Goal: Task Accomplishment & Management: Manage account settings

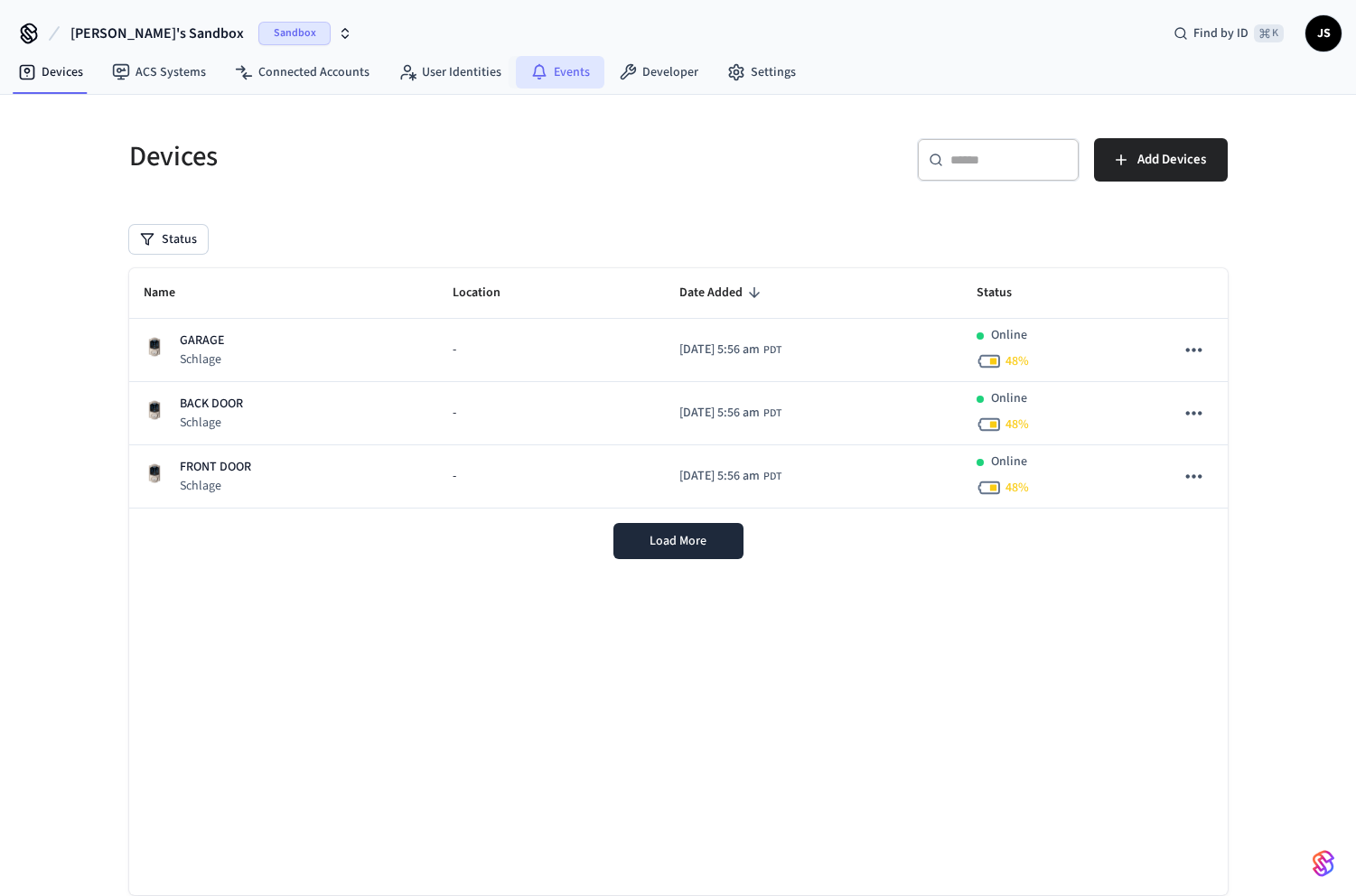
click at [559, 70] on link "Events" at bounding box center [560, 72] width 88 height 32
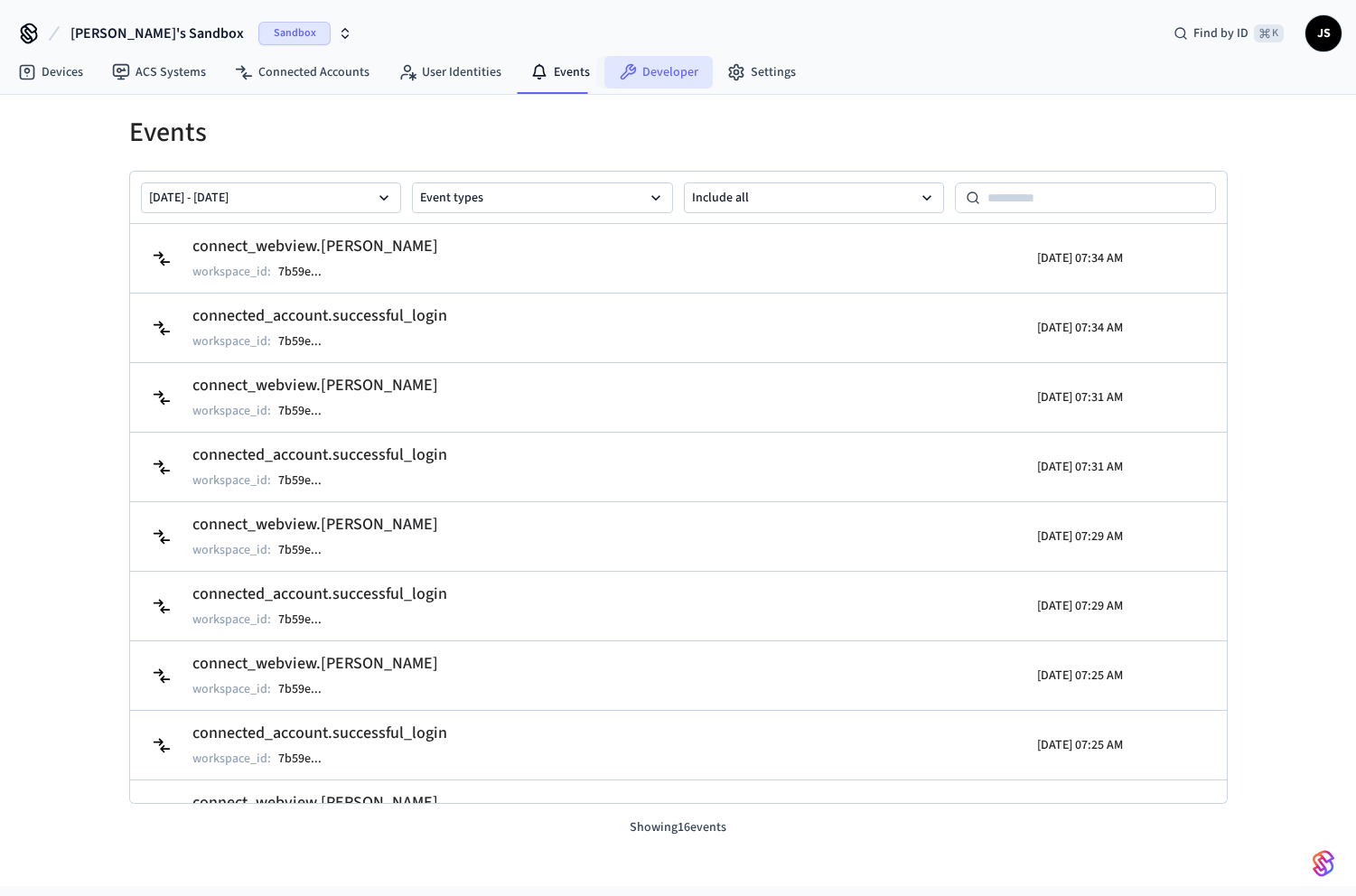
click at [664, 79] on link "Developer" at bounding box center [658, 72] width 108 height 32
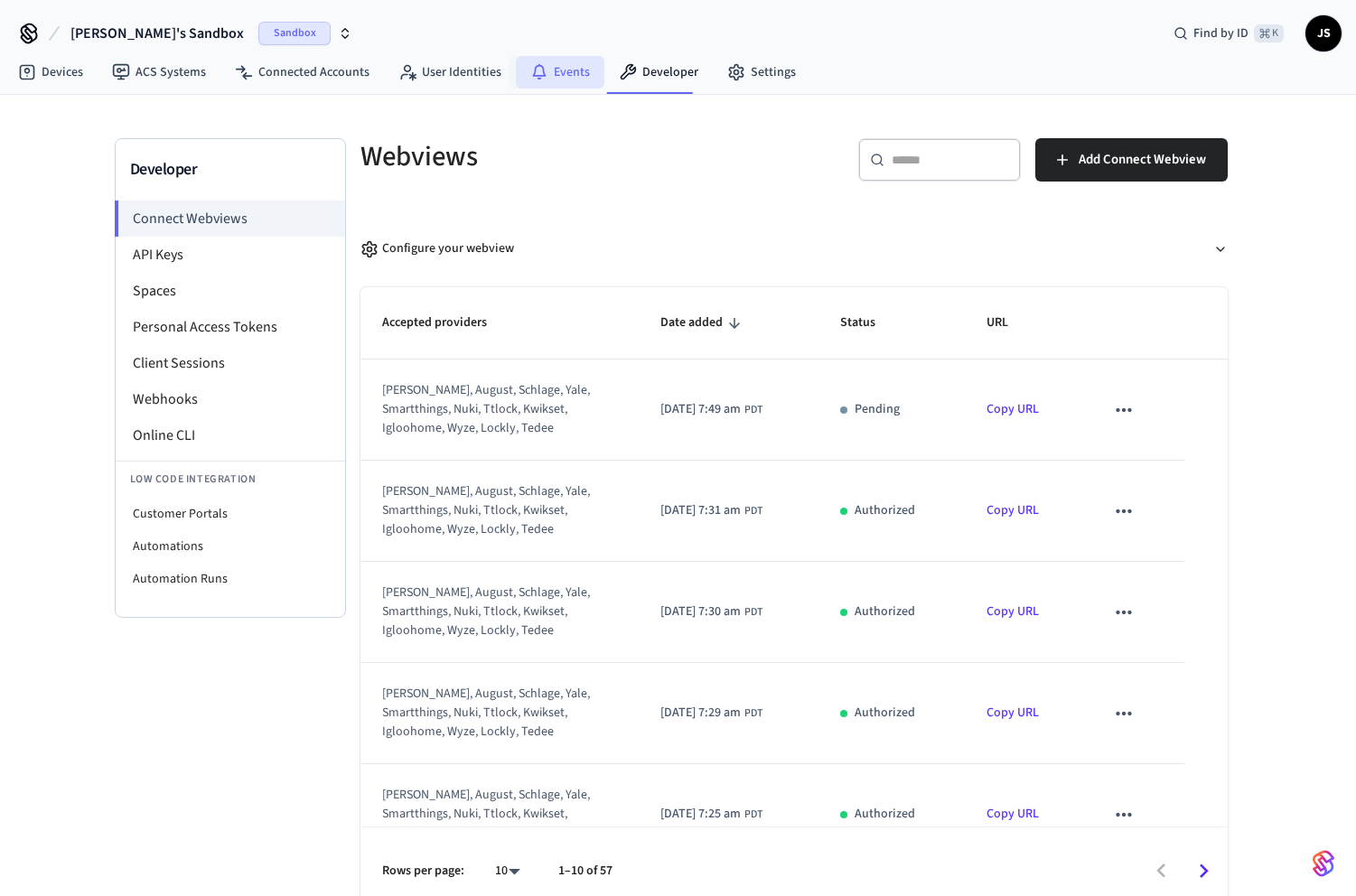
click at [566, 81] on link "Events" at bounding box center [560, 72] width 88 height 32
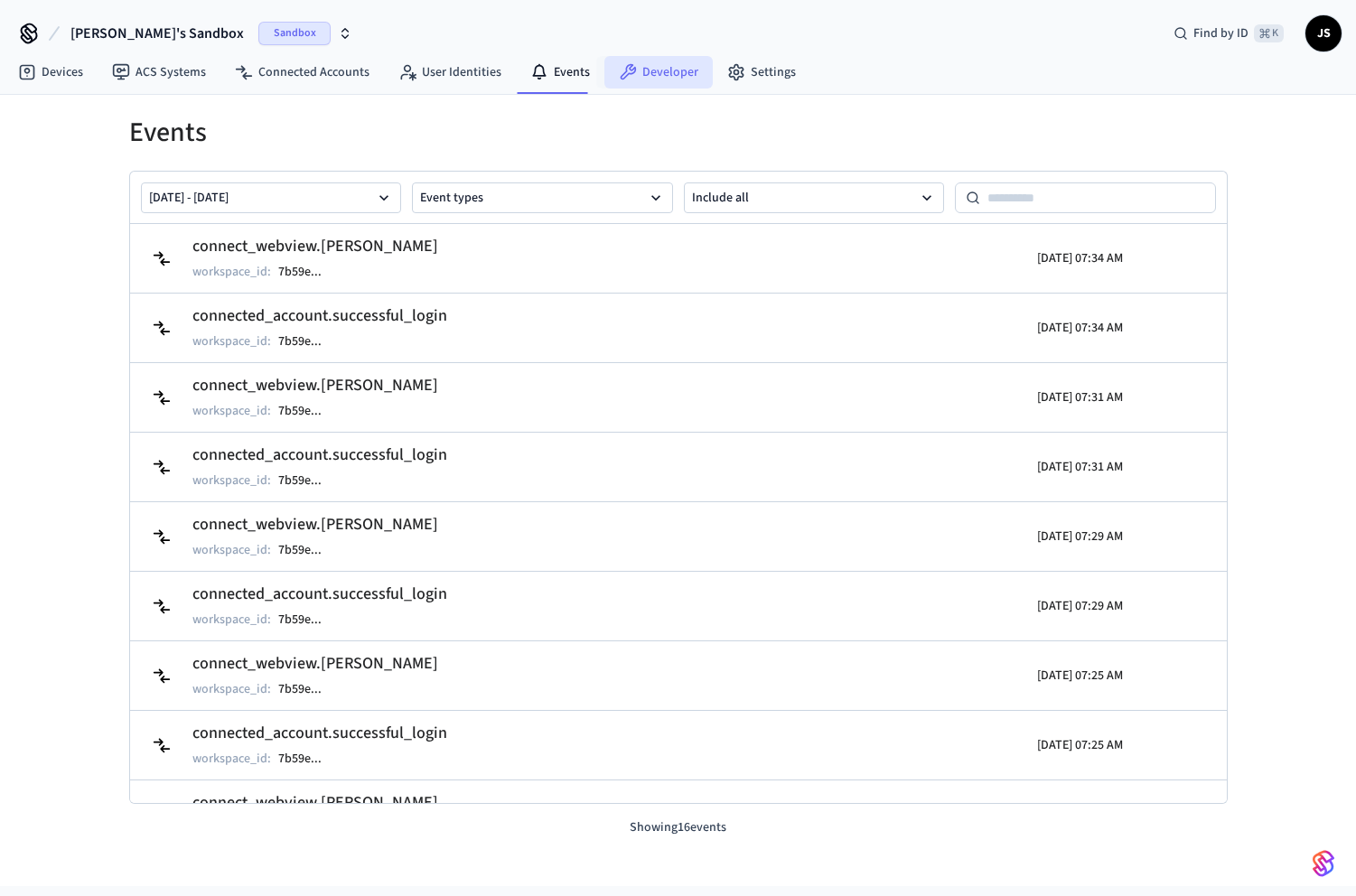
click at [633, 80] on link "Developer" at bounding box center [658, 72] width 108 height 32
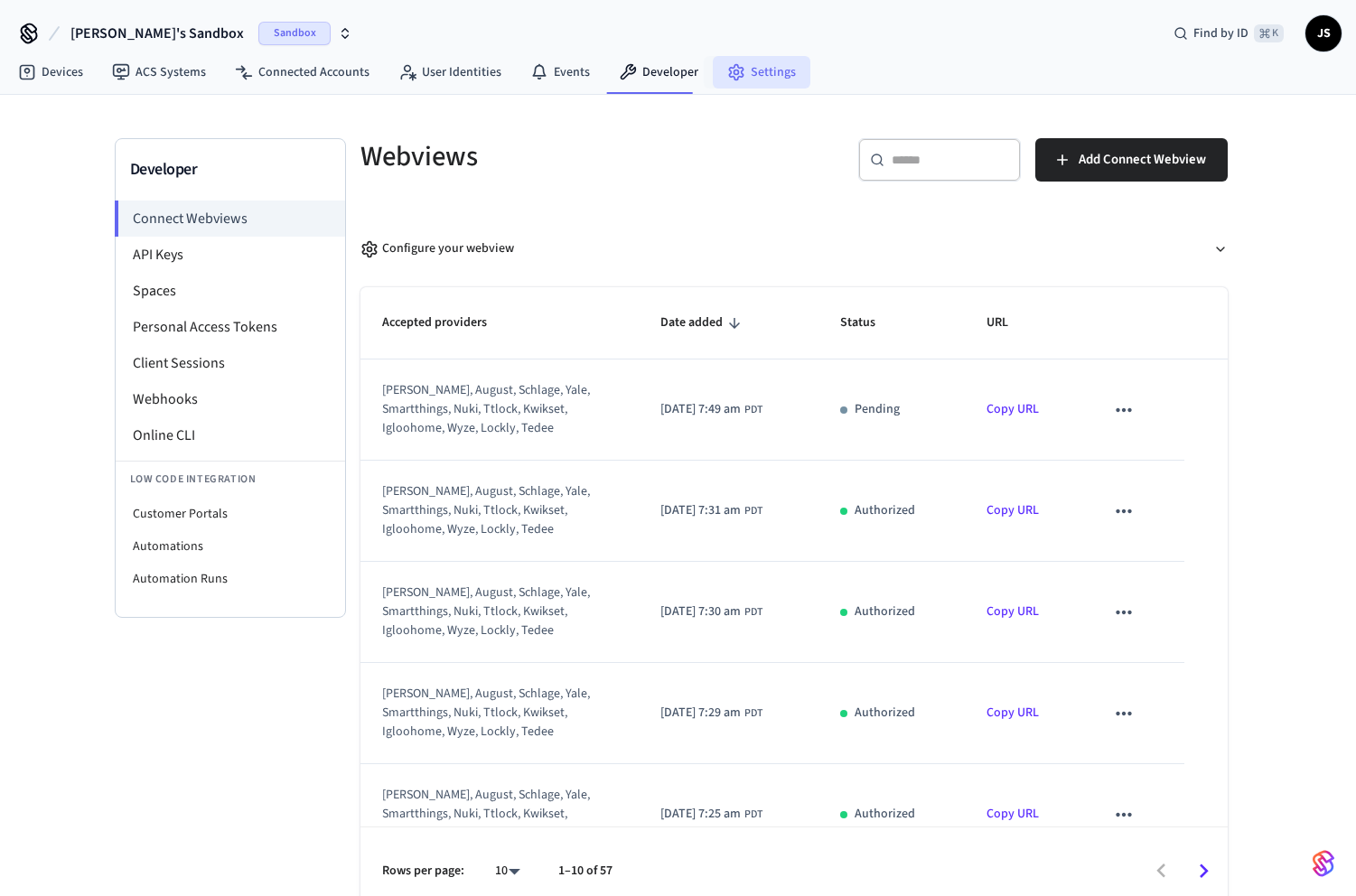
click at [749, 69] on link "Settings" at bounding box center [761, 72] width 97 height 32
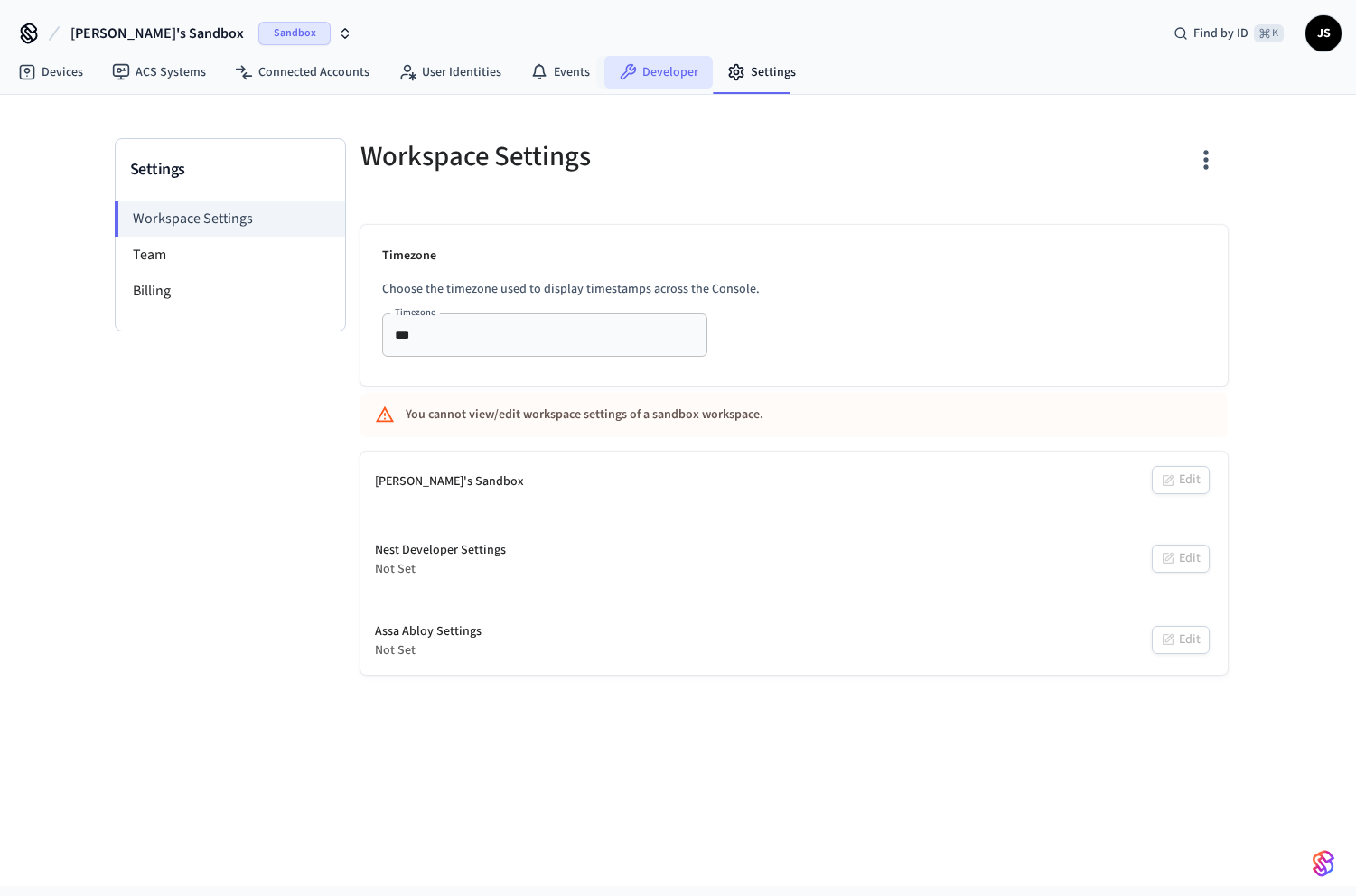
click at [666, 77] on link "Developer" at bounding box center [658, 72] width 108 height 32
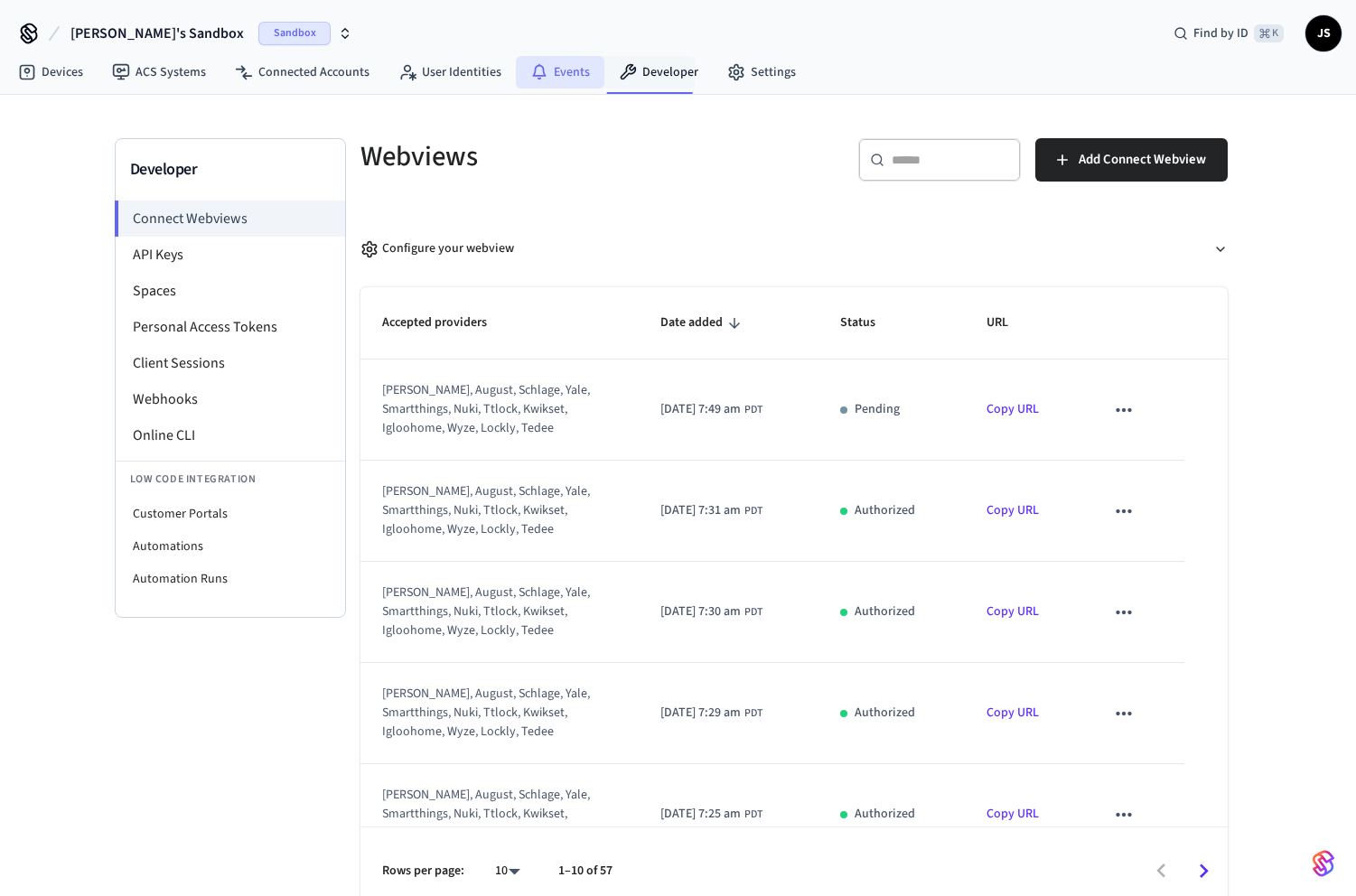
click at [575, 73] on link "Events" at bounding box center [560, 72] width 88 height 32
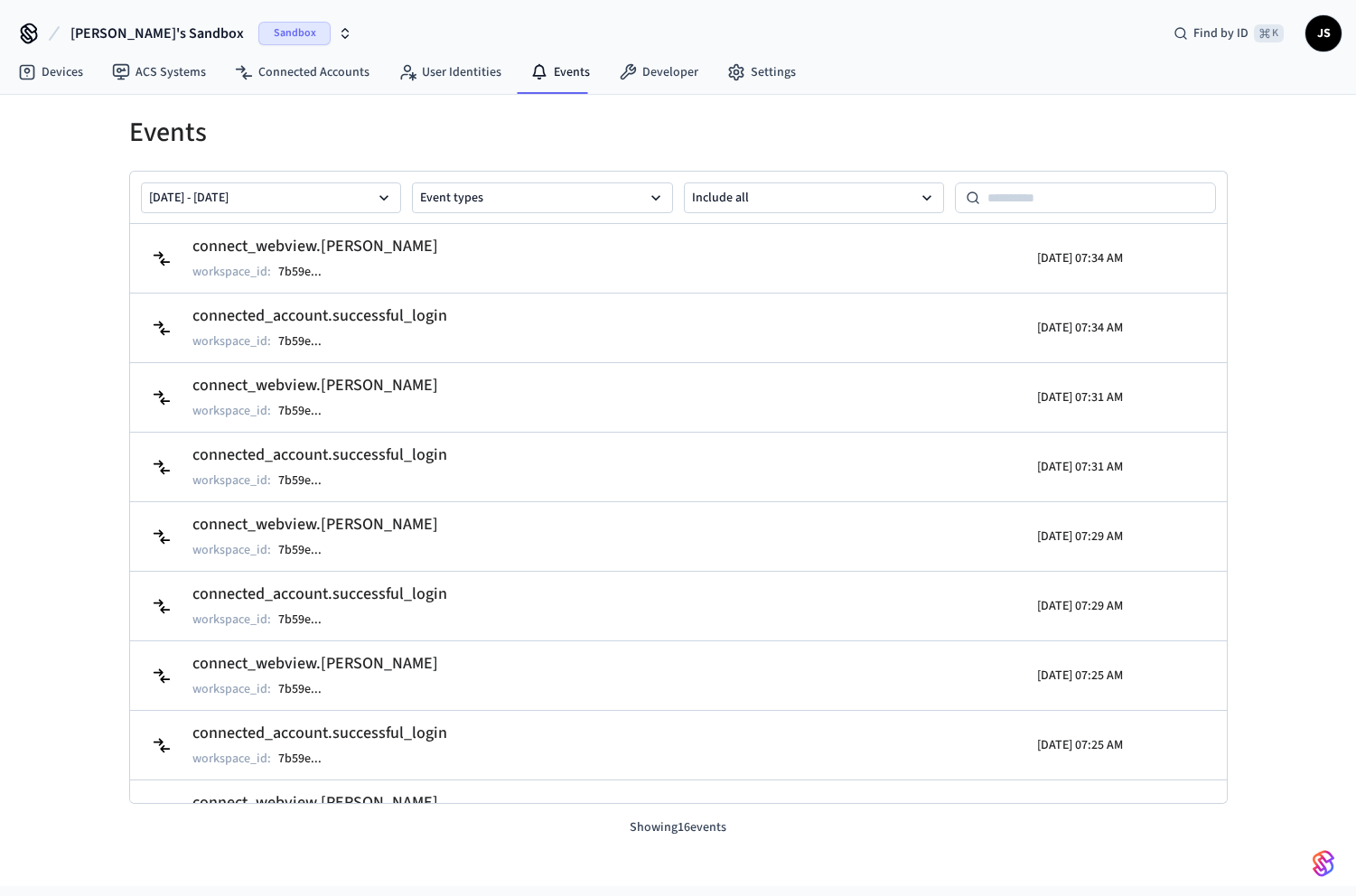
click at [258, 28] on span "Sandbox" at bounding box center [295, 33] width 73 height 24
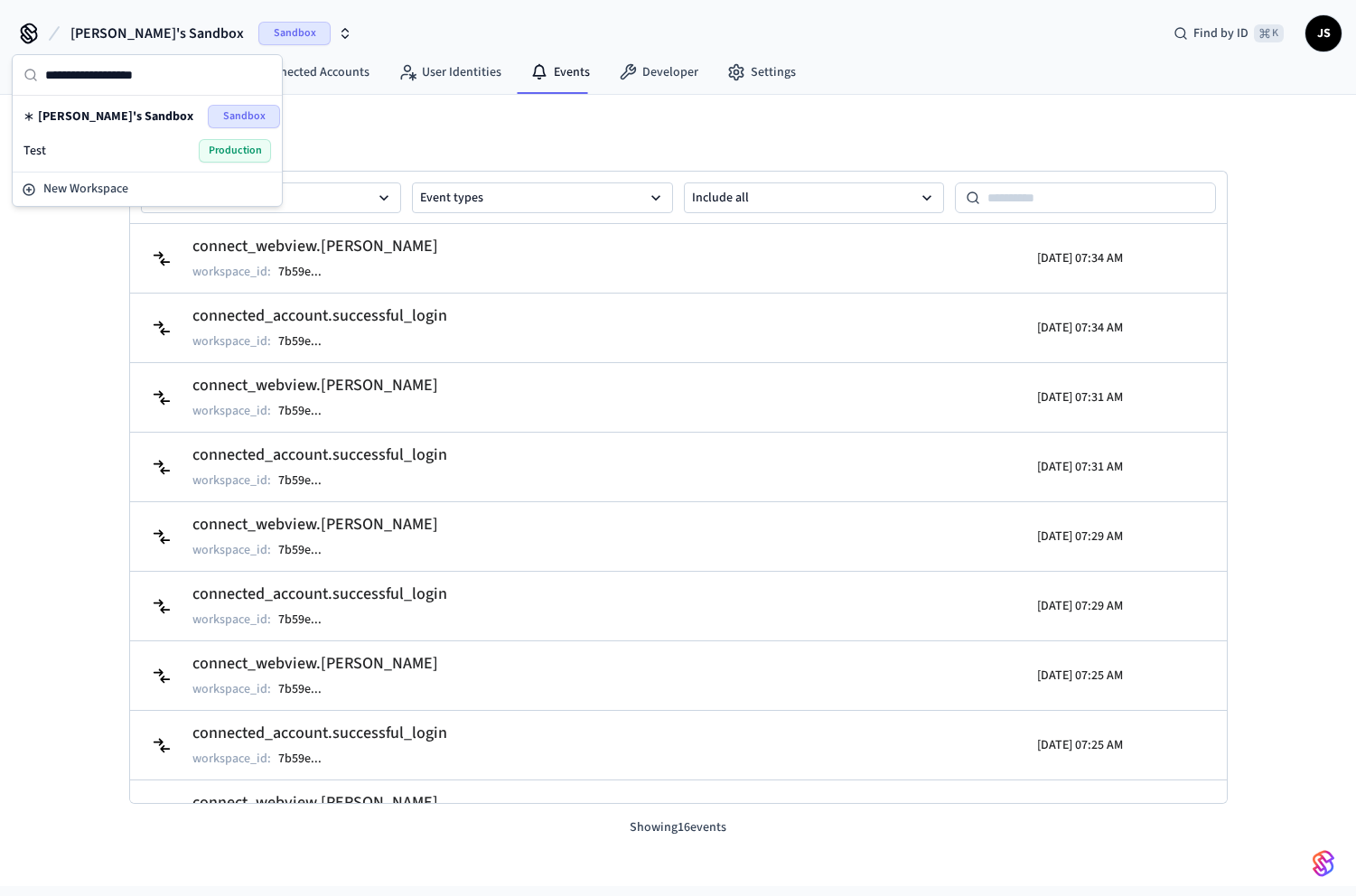
click at [26, 151] on span "Test" at bounding box center [34, 150] width 23 height 18
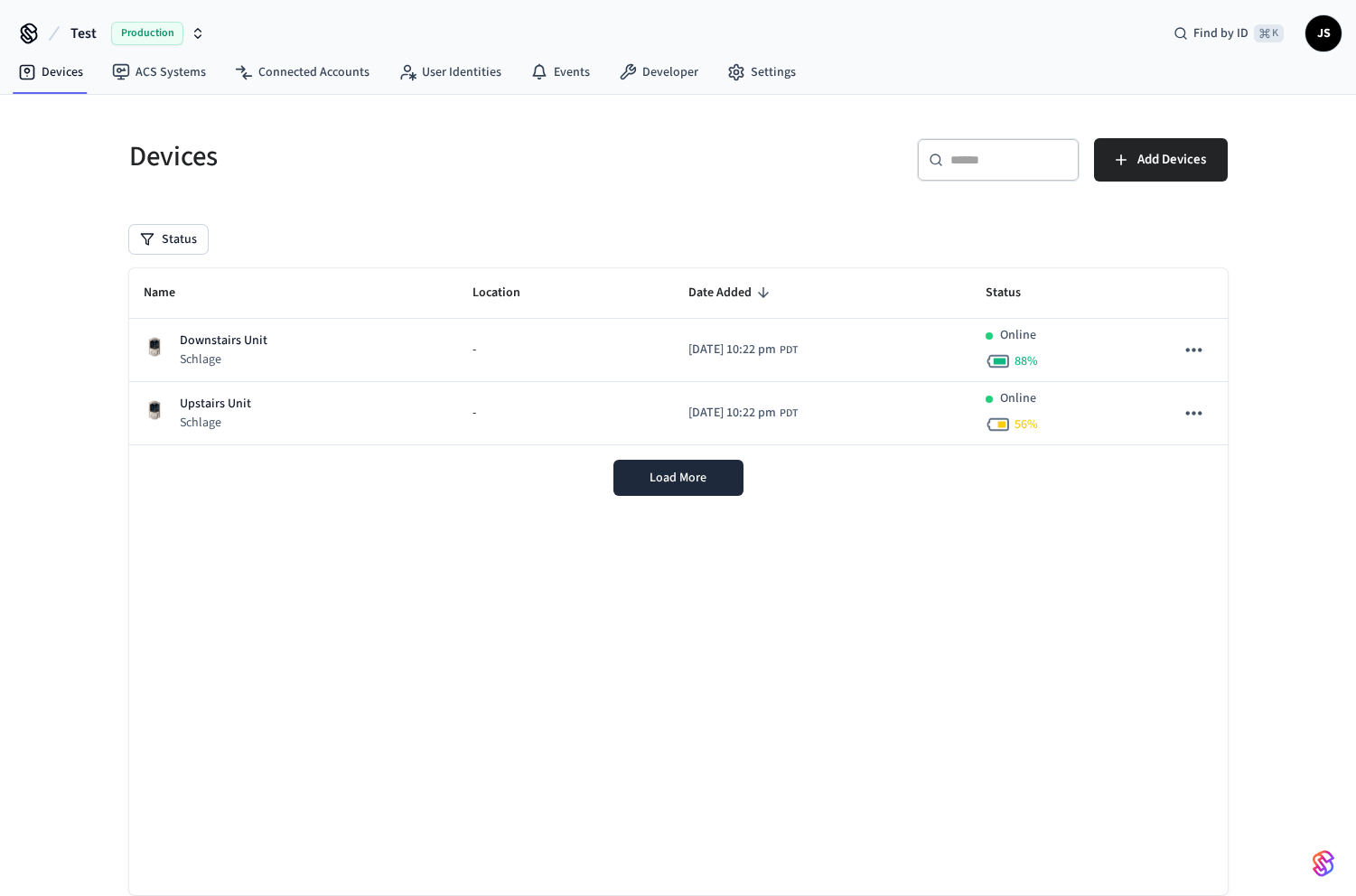
click at [1326, 21] on span "JS" at bounding box center [1323, 32] width 32 height 32
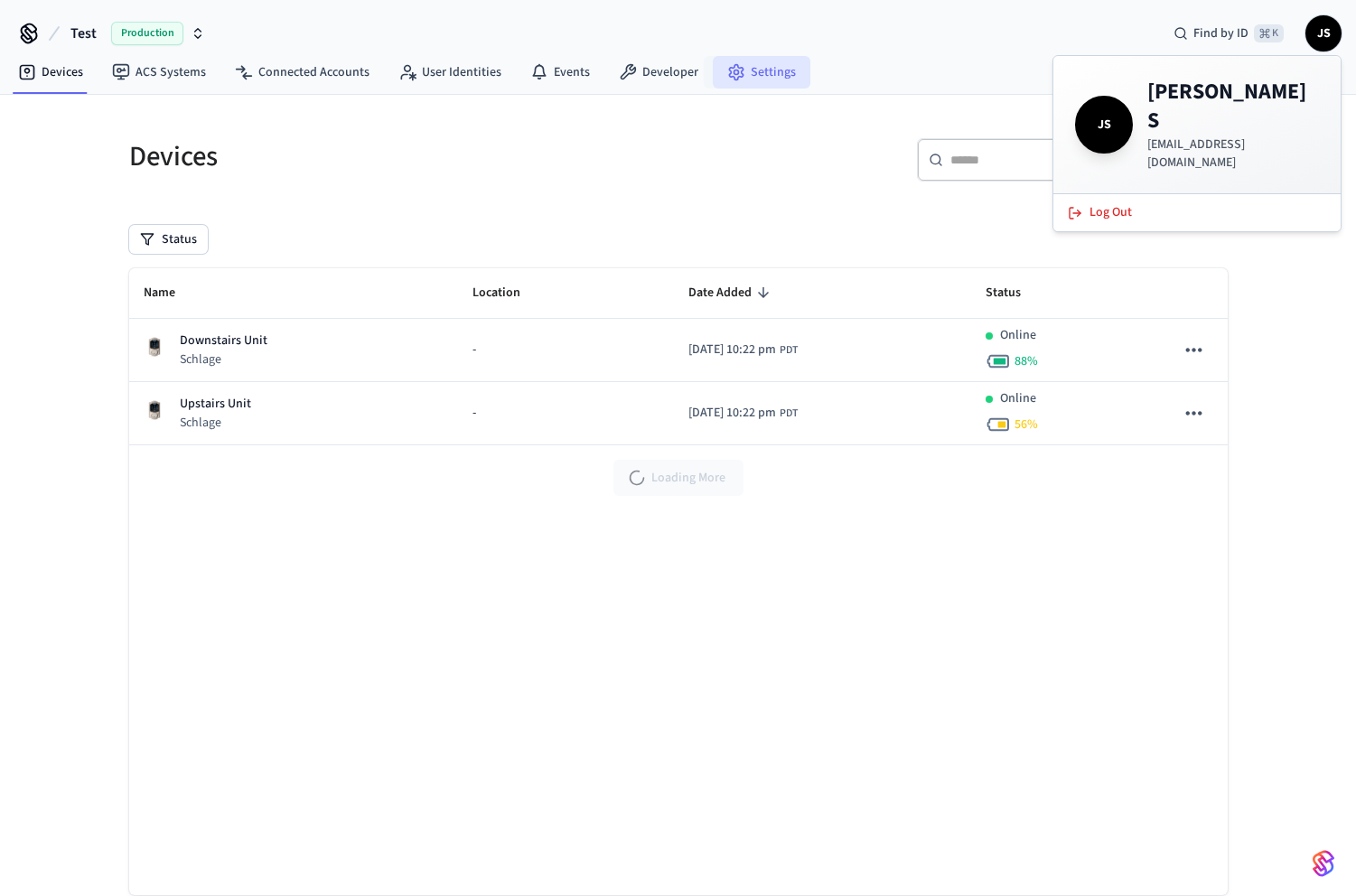
click at [737, 67] on link "Settings" at bounding box center [761, 72] width 97 height 32
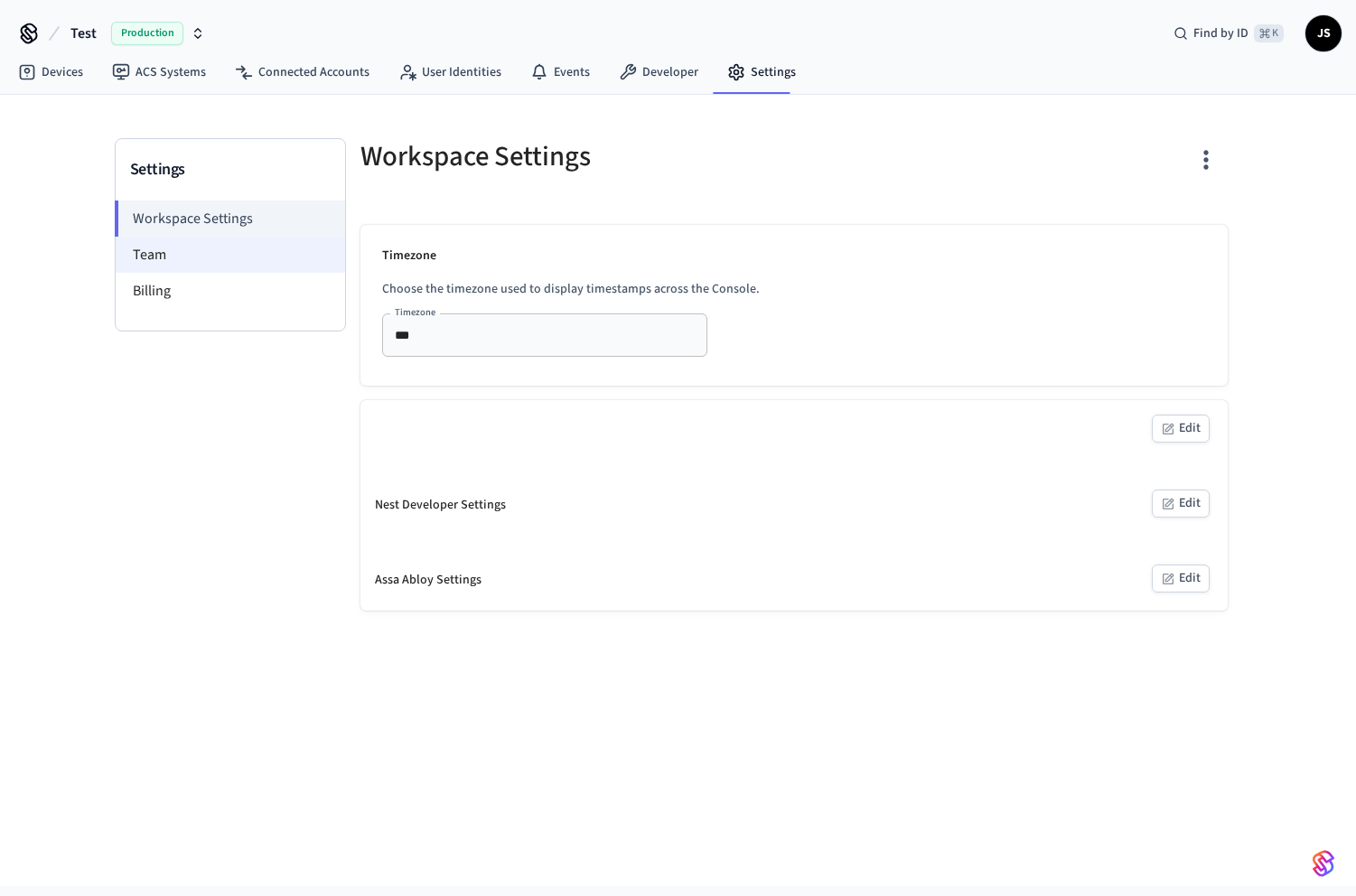
click at [189, 252] on li "Team" at bounding box center [231, 254] width 230 height 36
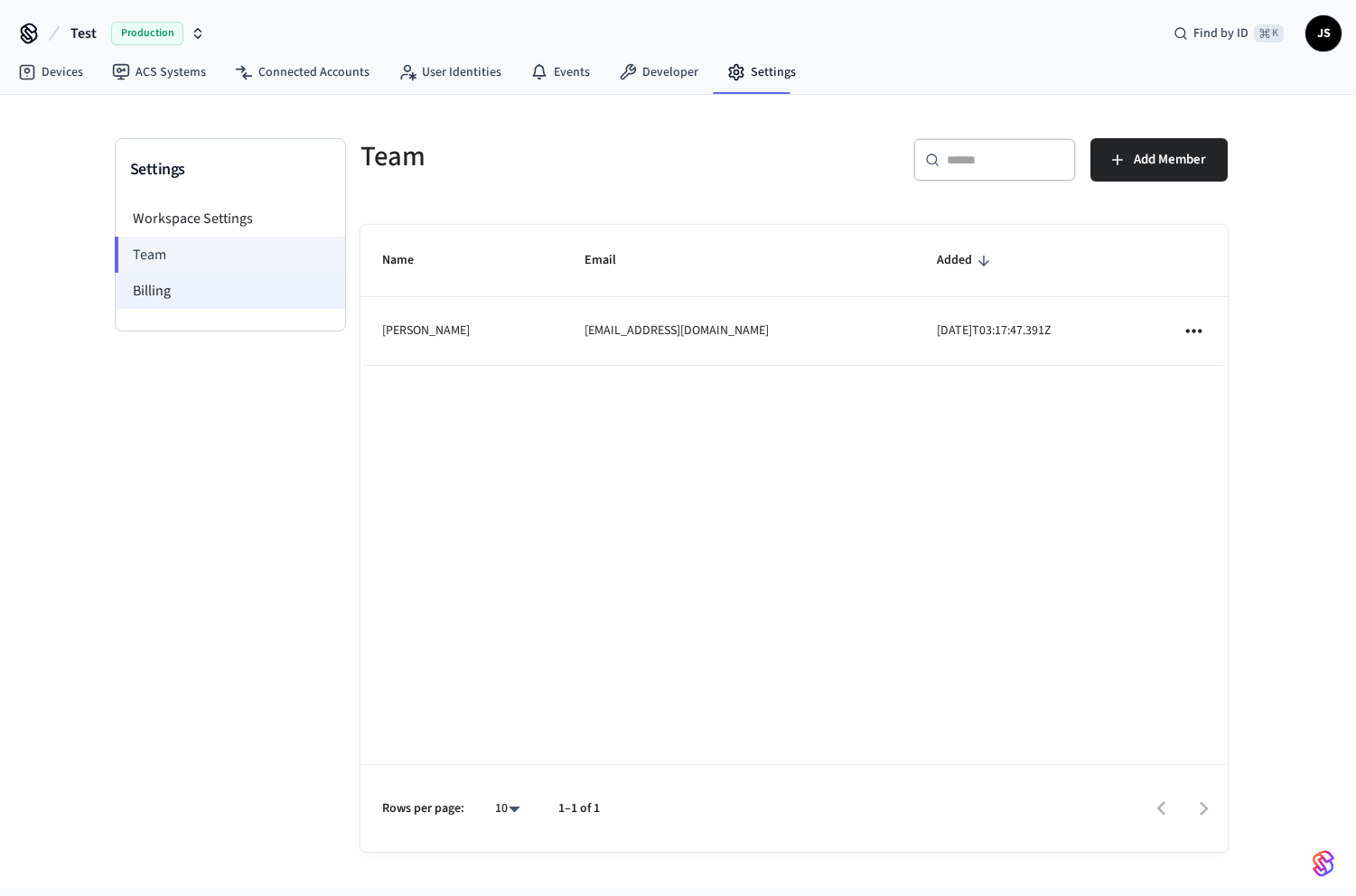
click at [208, 283] on li "Billing" at bounding box center [231, 291] width 230 height 36
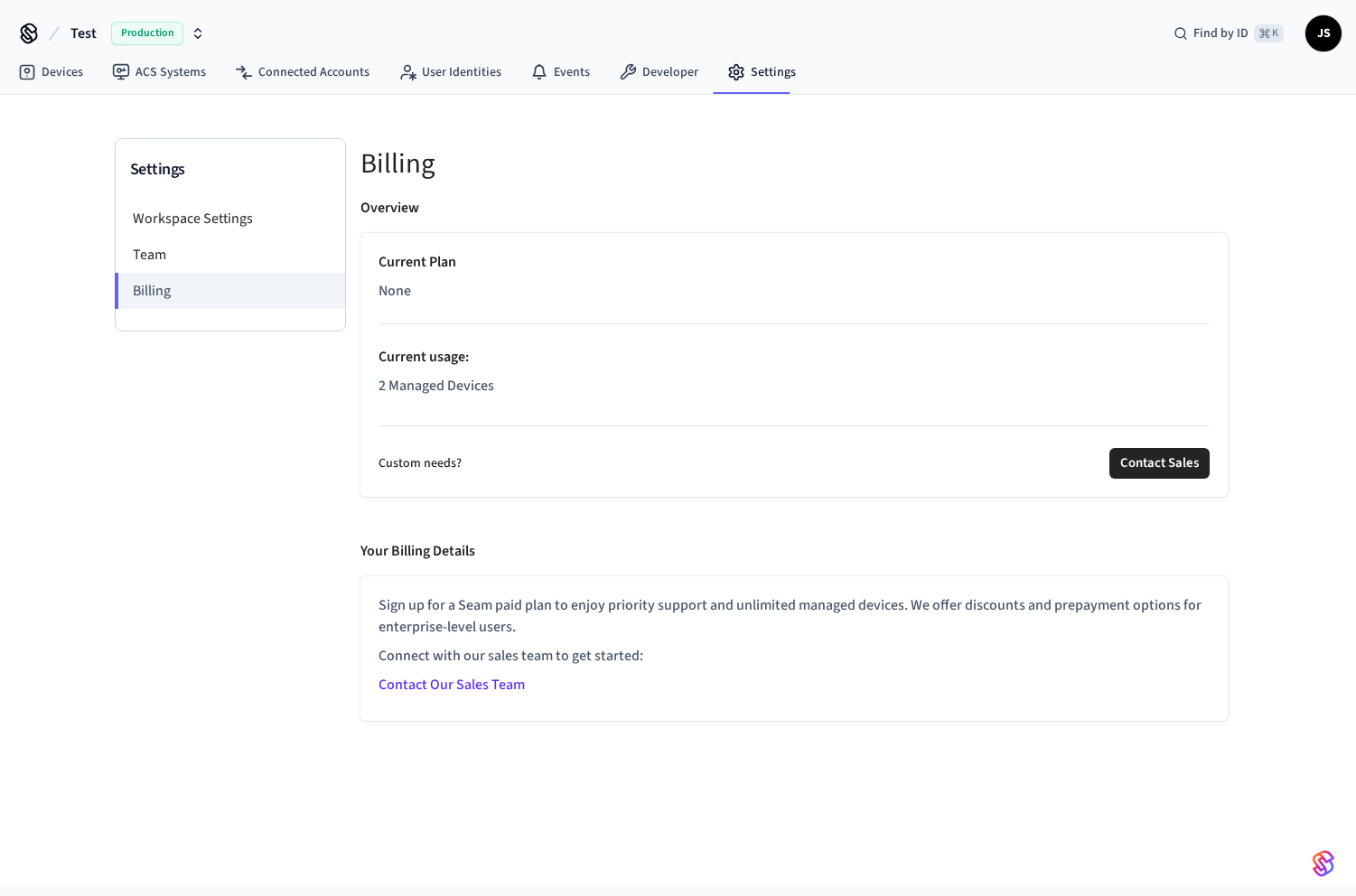
click at [450, 684] on link "Contact Our Sales Team" at bounding box center [451, 685] width 146 height 20
click at [125, 43] on span "Production" at bounding box center [147, 33] width 73 height 24
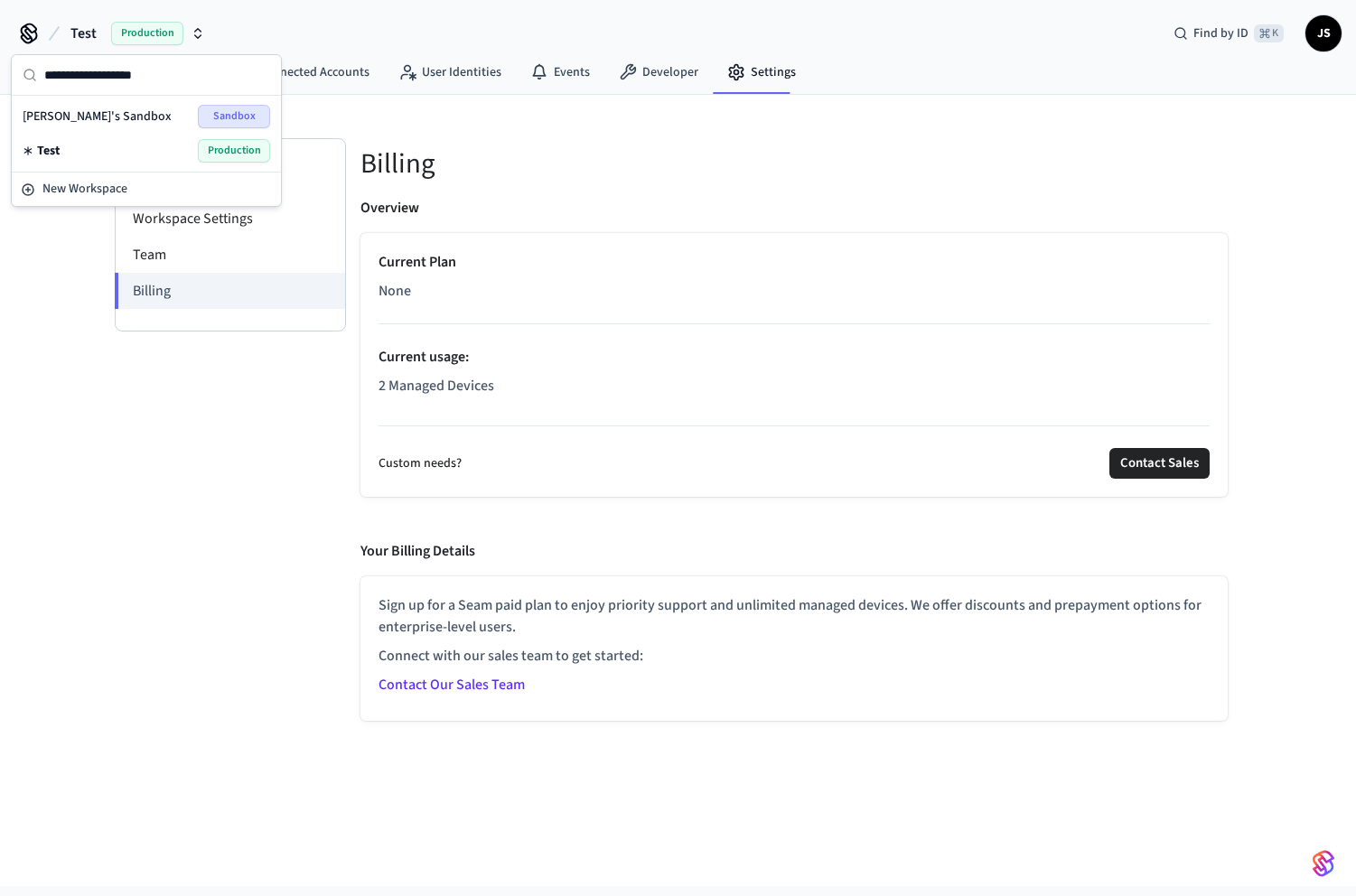
click at [82, 114] on span "[PERSON_NAME]'s Sandbox" at bounding box center [97, 116] width 149 height 18
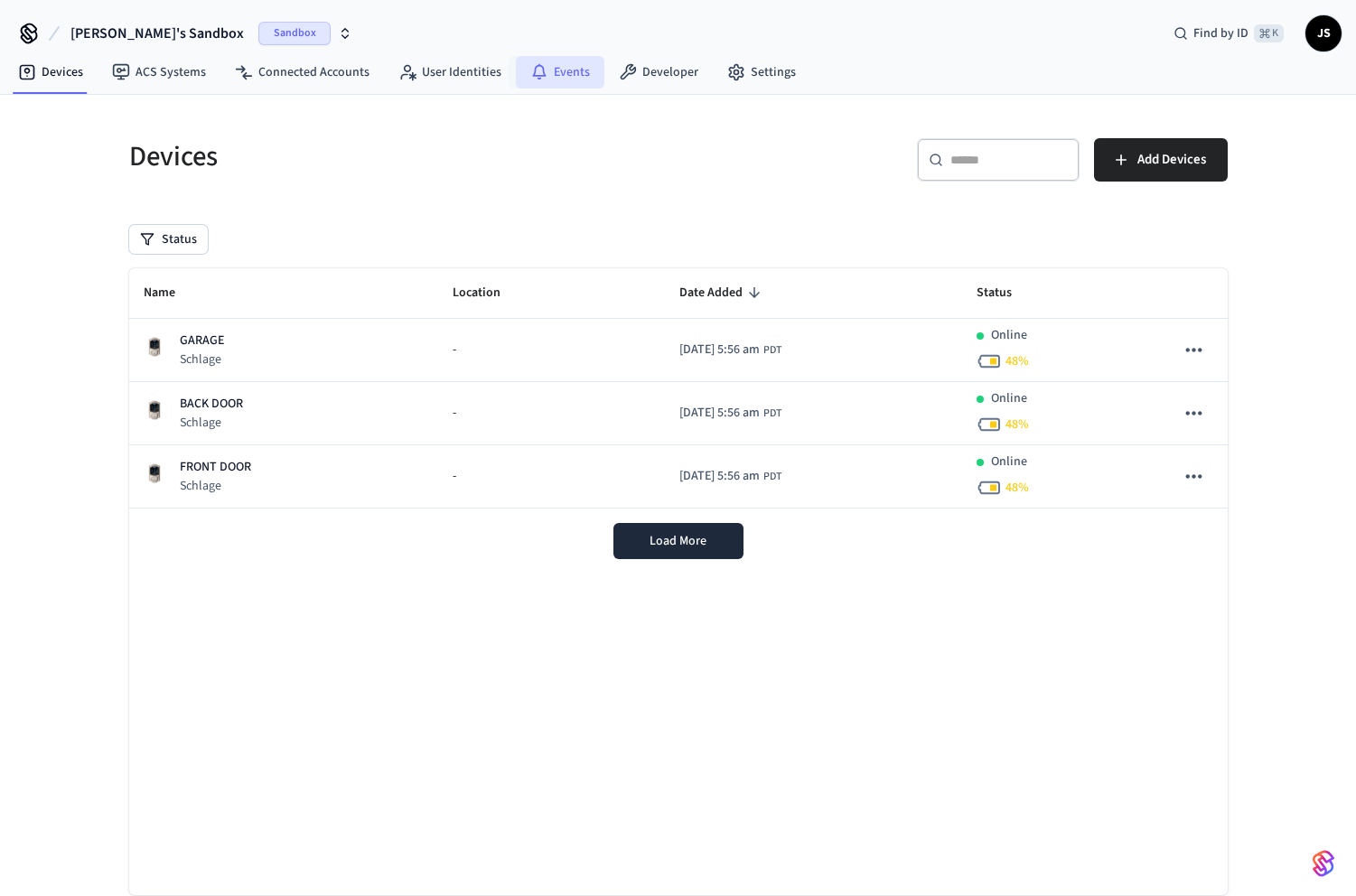
click at [554, 79] on link "Events" at bounding box center [560, 72] width 88 height 32
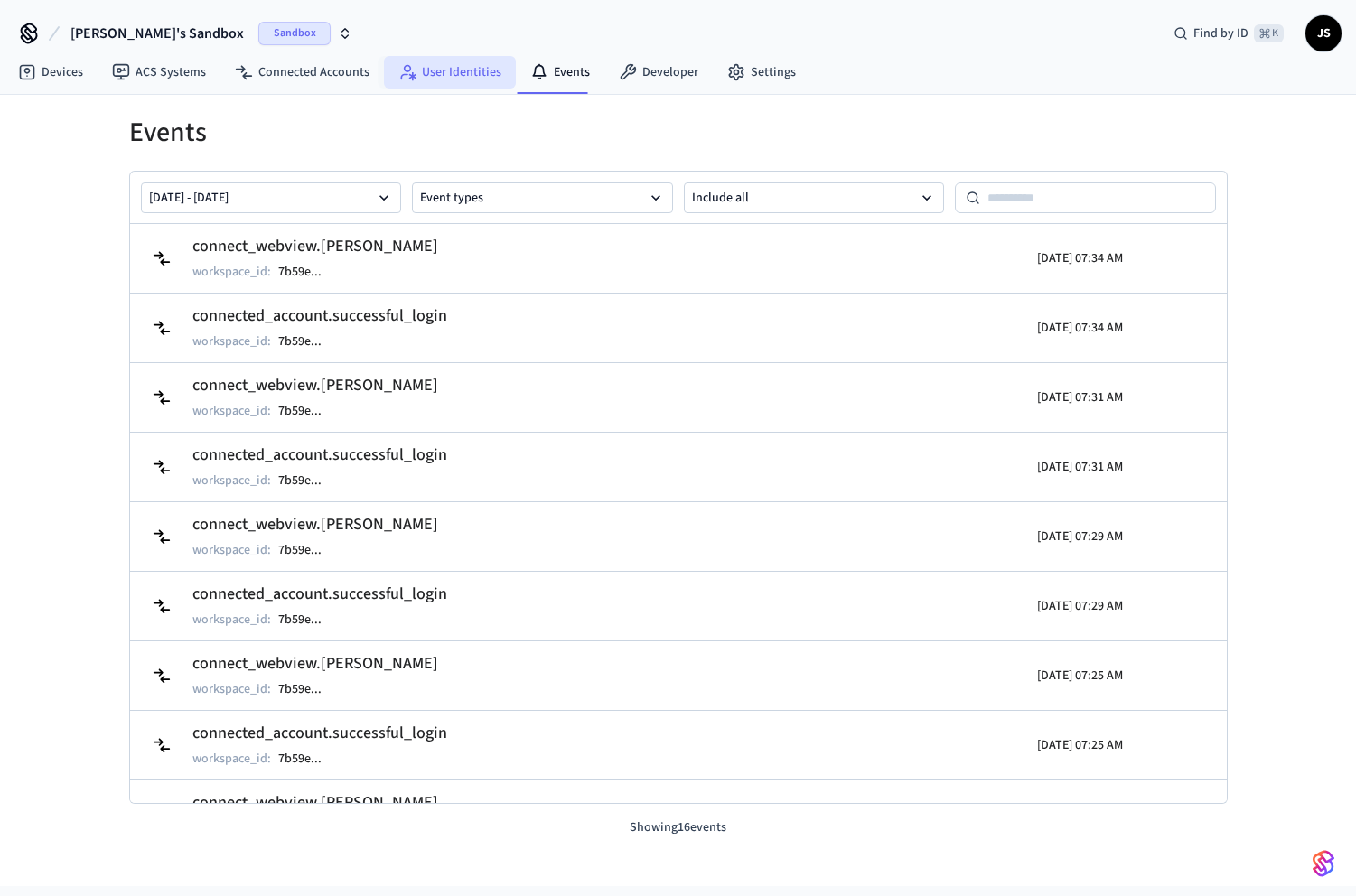
click at [452, 80] on link "User Identities" at bounding box center [450, 72] width 132 height 32
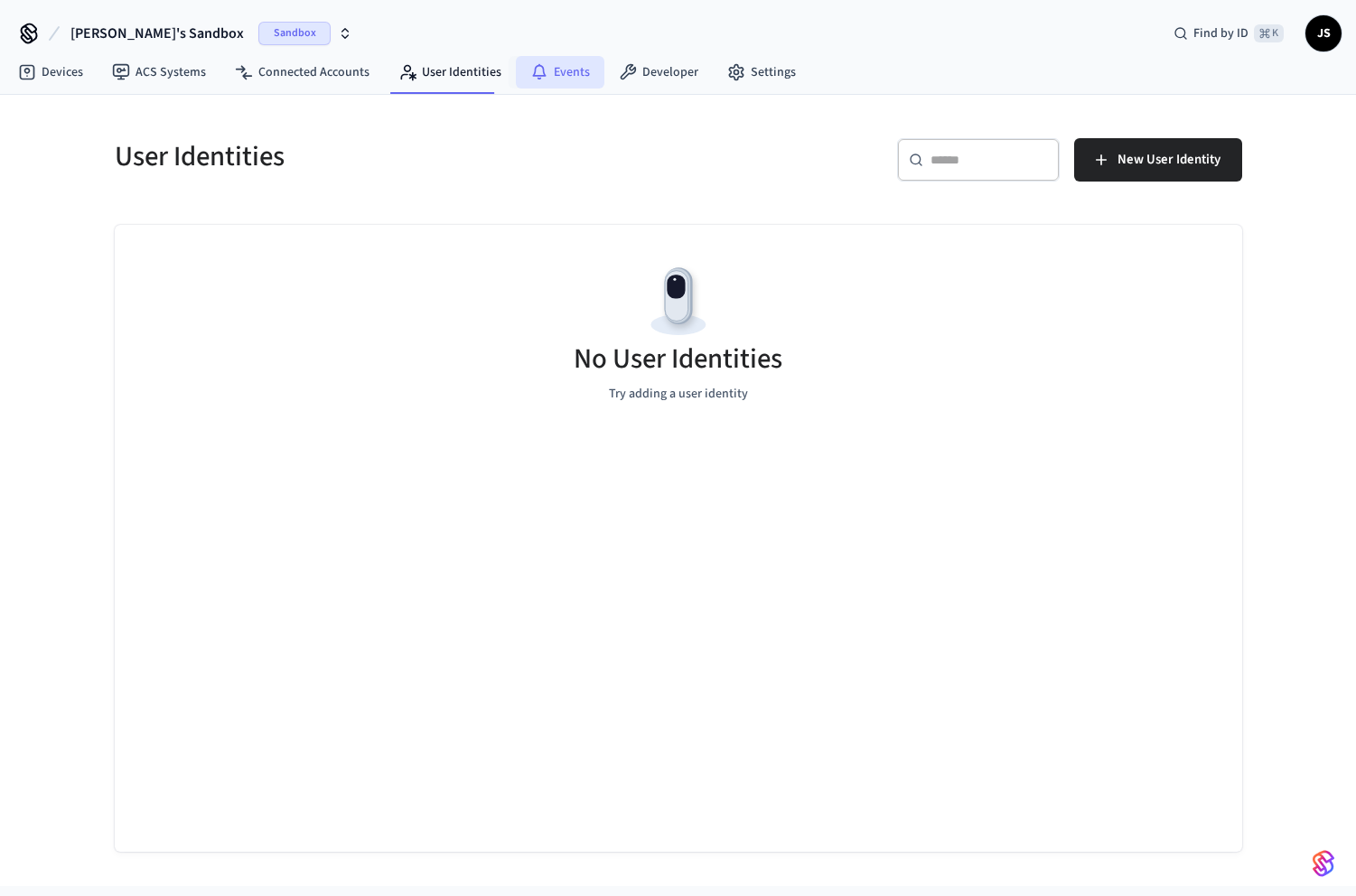
click at [541, 74] on link "Events" at bounding box center [560, 72] width 88 height 32
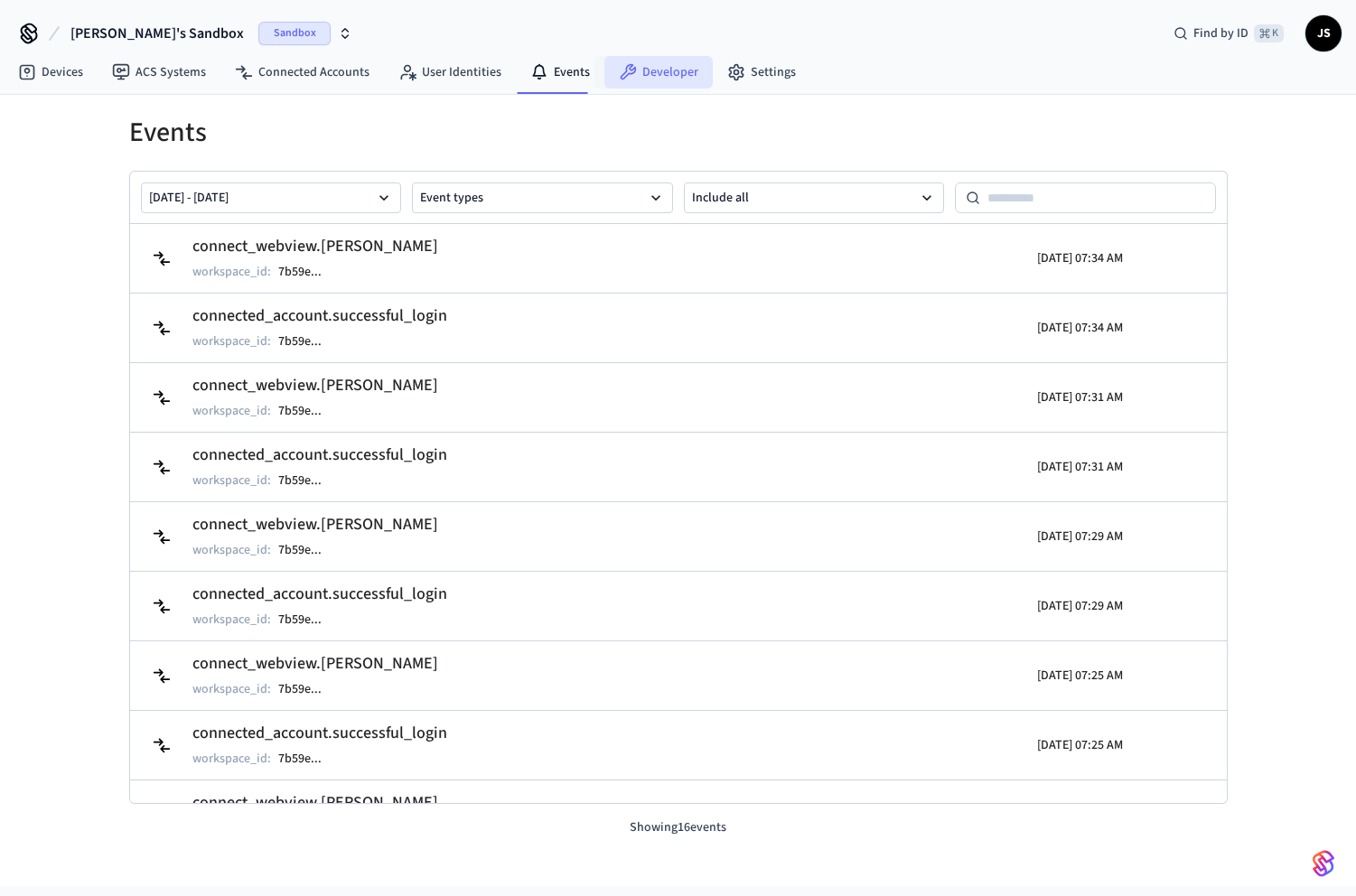
click at [625, 74] on icon at bounding box center [628, 72] width 18 height 18
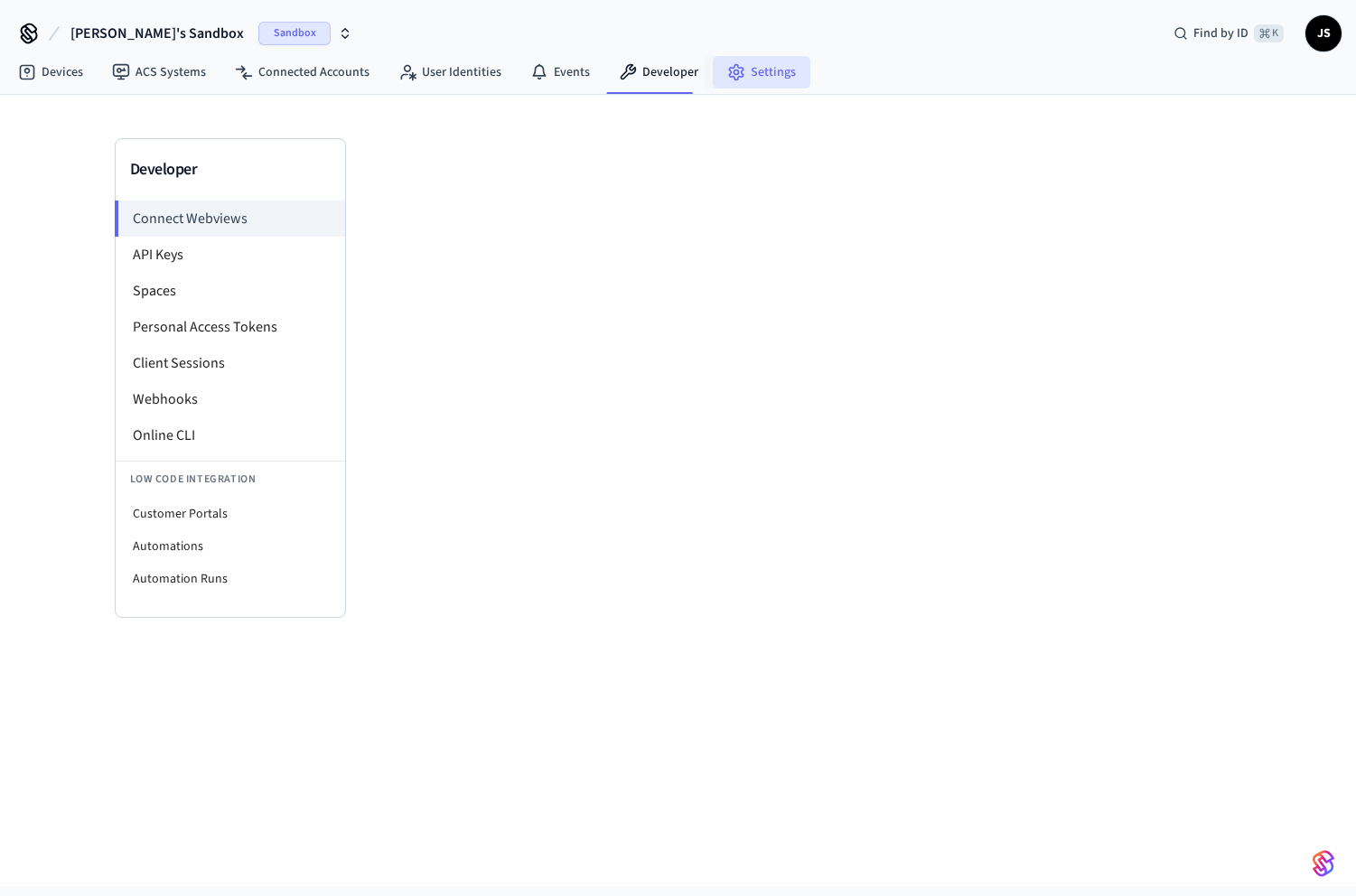
click at [760, 81] on link "Settings" at bounding box center [761, 72] width 97 height 32
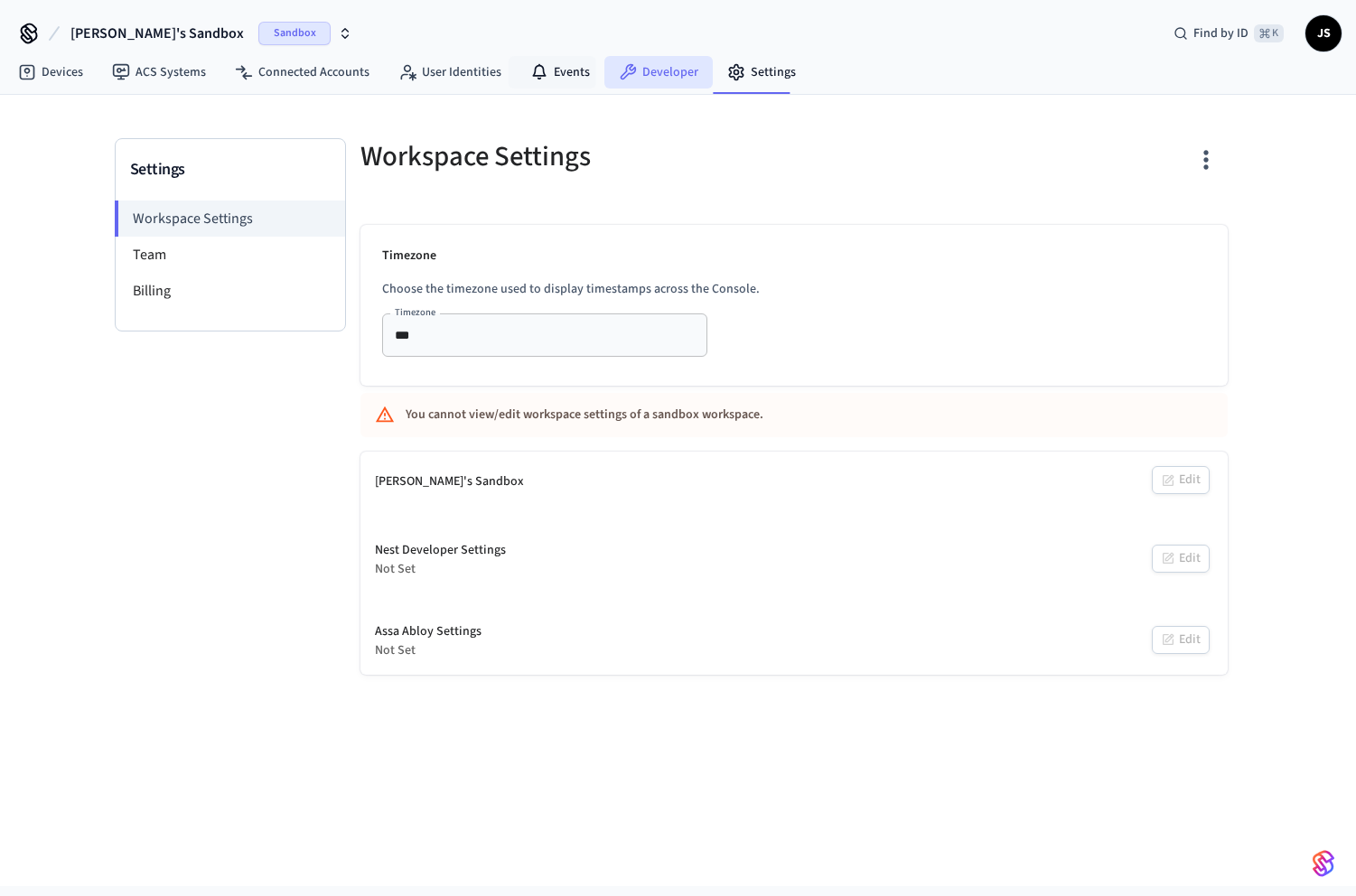
click at [640, 78] on link "Developer" at bounding box center [658, 72] width 108 height 32
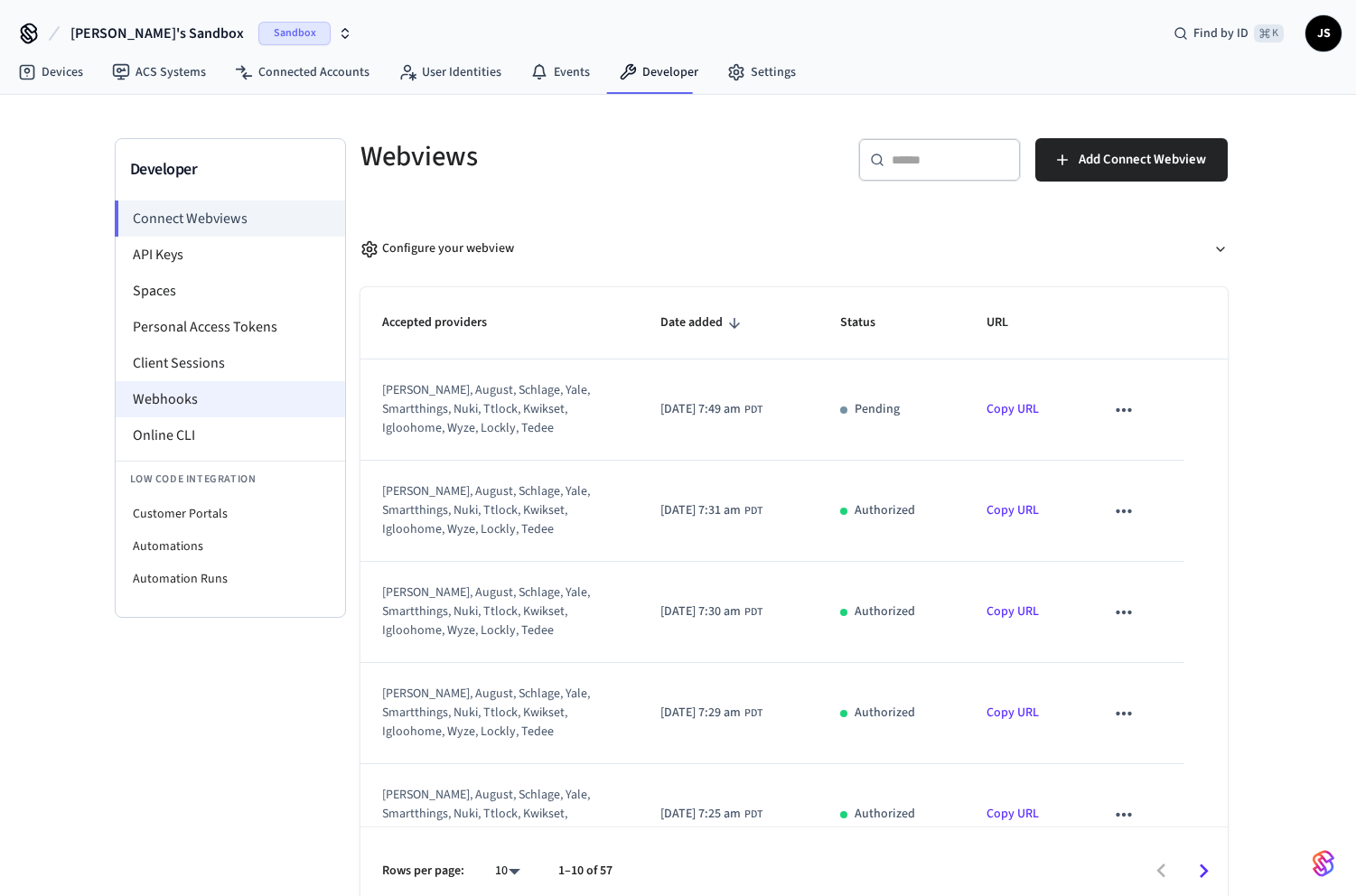
click at [208, 391] on li "Webhooks" at bounding box center [231, 399] width 230 height 36
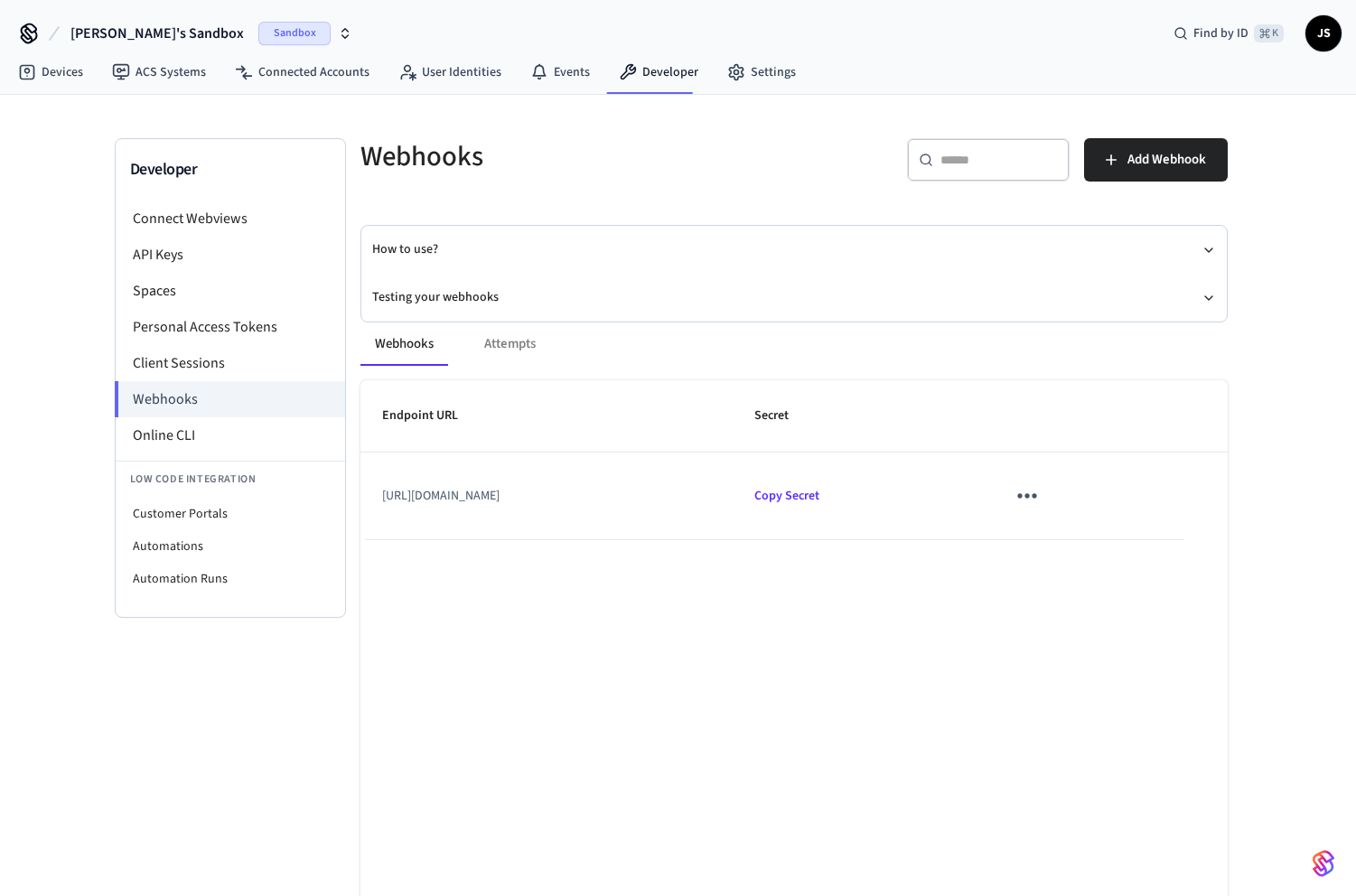
click at [1041, 498] on icon "sticky table" at bounding box center [1027, 495] width 28 height 28
click at [1119, 523] on div "Edit Delete" at bounding box center [1143, 574] width 115 height 126
click at [1119, 541] on li "Edit" at bounding box center [1143, 550] width 85 height 49
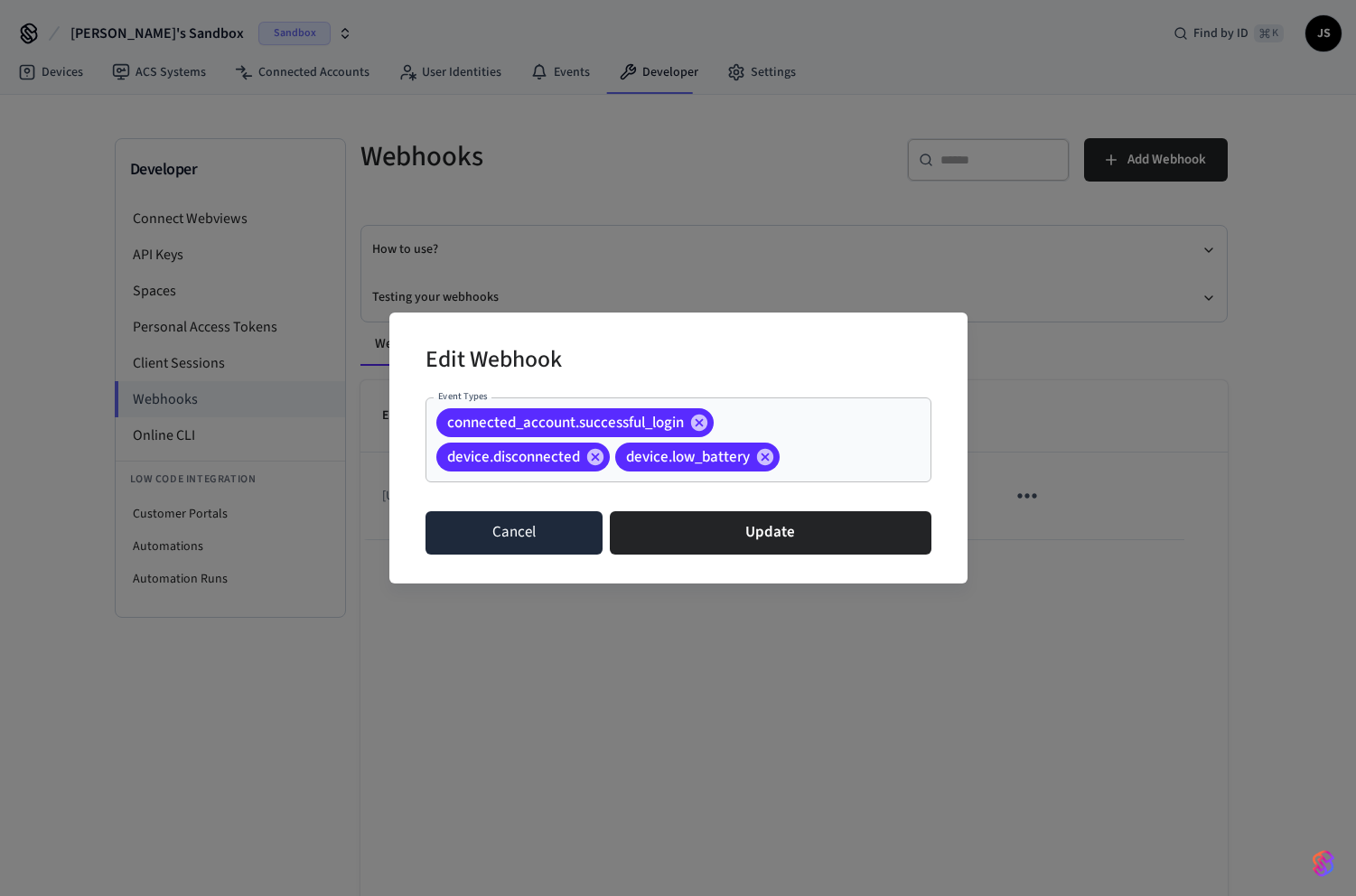
click at [532, 542] on button "Cancel" at bounding box center [514, 532] width 178 height 43
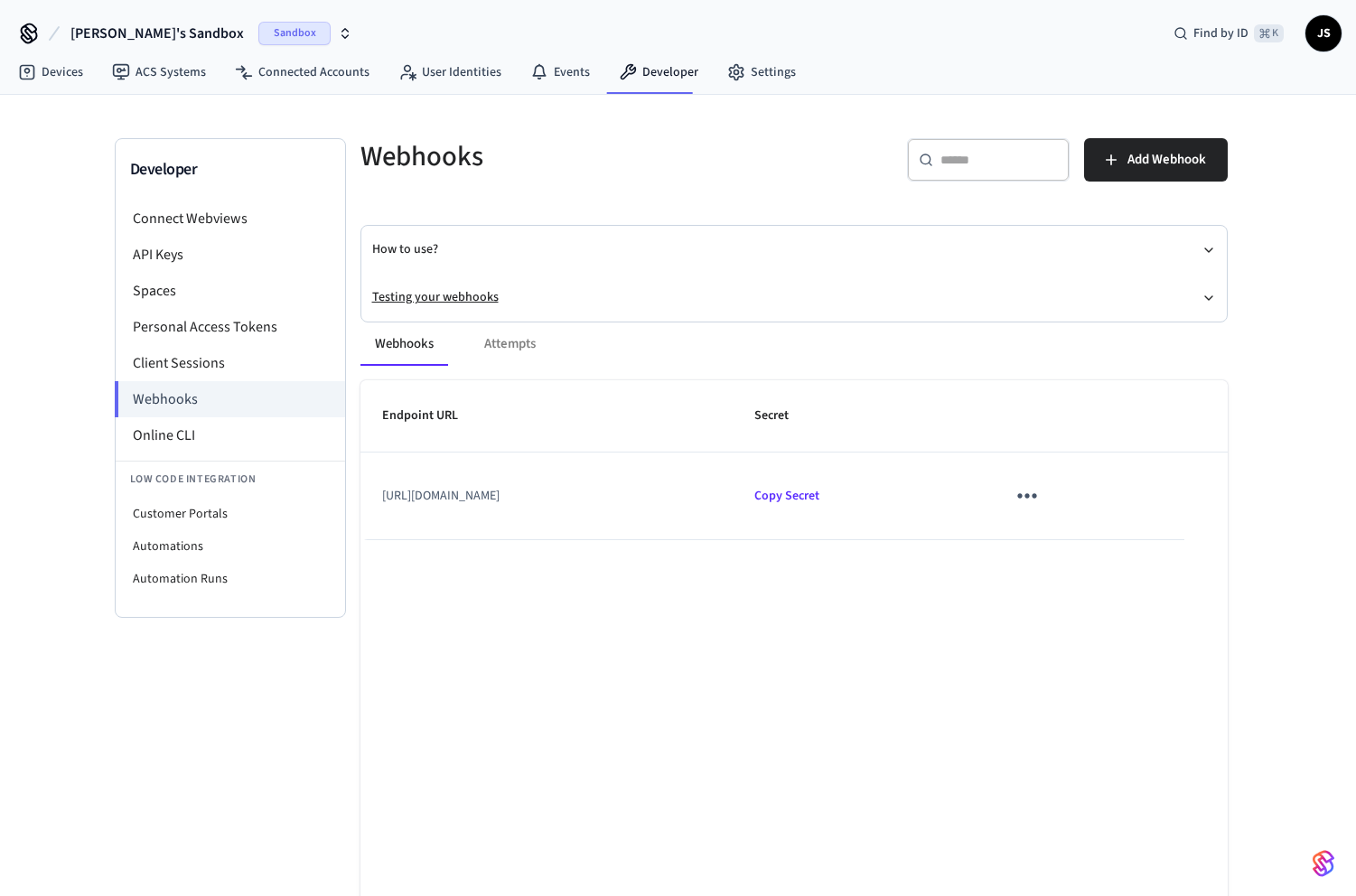
click at [474, 289] on button "Testing your webhooks" at bounding box center [794, 298] width 844 height 48
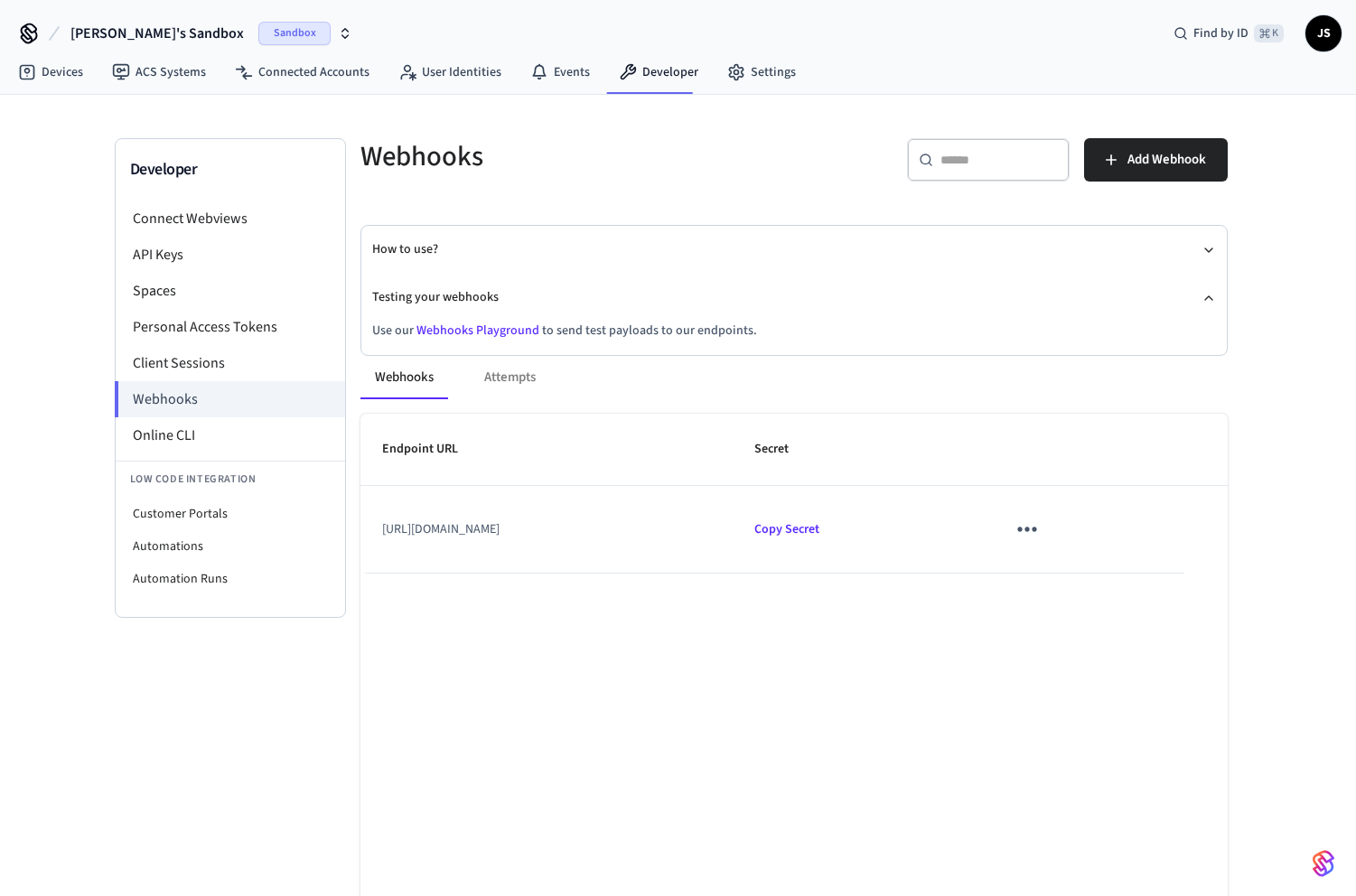
click at [479, 330] on link "Webhooks Playground" at bounding box center [478, 330] width 123 height 18
